Goal: Navigation & Orientation: Find specific page/section

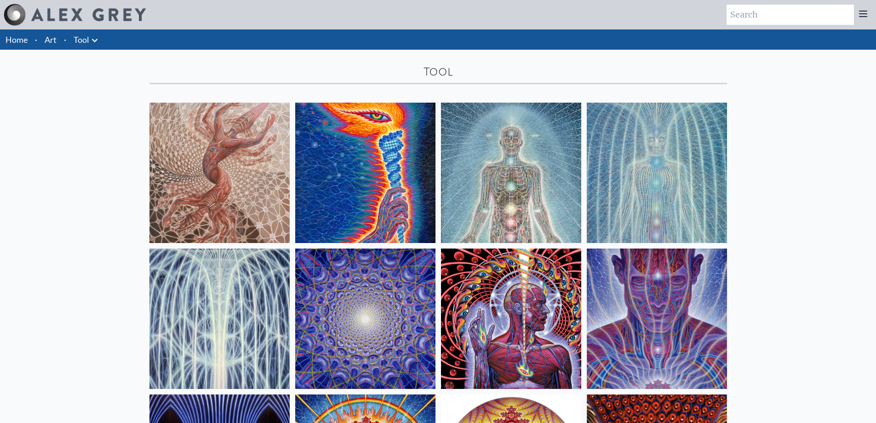
click at [92, 42] on icon at bounding box center [94, 40] width 11 height 11
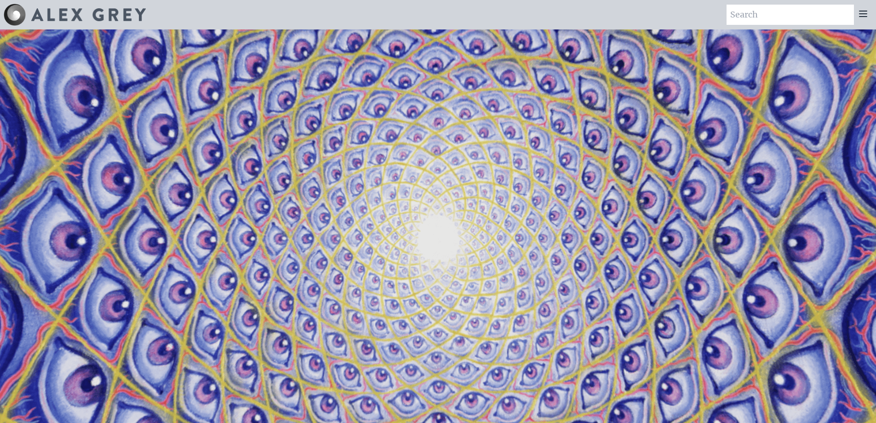
click at [858, 11] on icon at bounding box center [863, 13] width 11 height 11
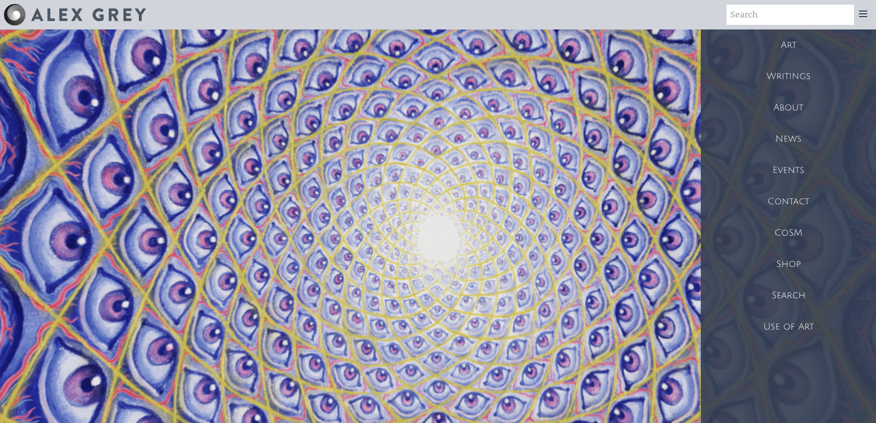
click at [793, 261] on div "Shop" at bounding box center [788, 263] width 175 height 31
click at [865, 11] on icon at bounding box center [862, 14] width 7 height 6
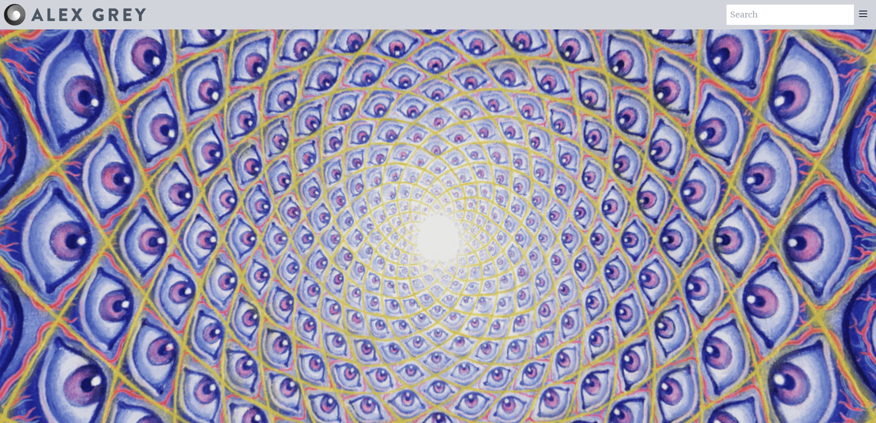
click at [865, 11] on icon at bounding box center [862, 14] width 7 height 6
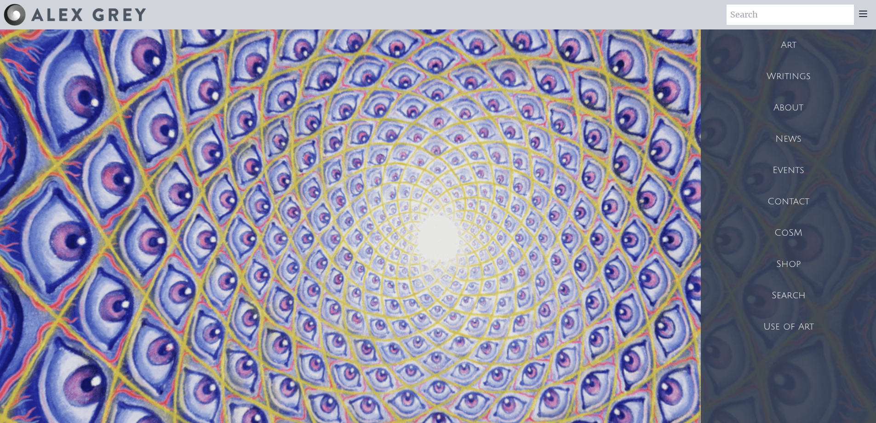
click at [789, 266] on div "Shop" at bounding box center [788, 263] width 175 height 31
